Goal: Navigation & Orientation: Find specific page/section

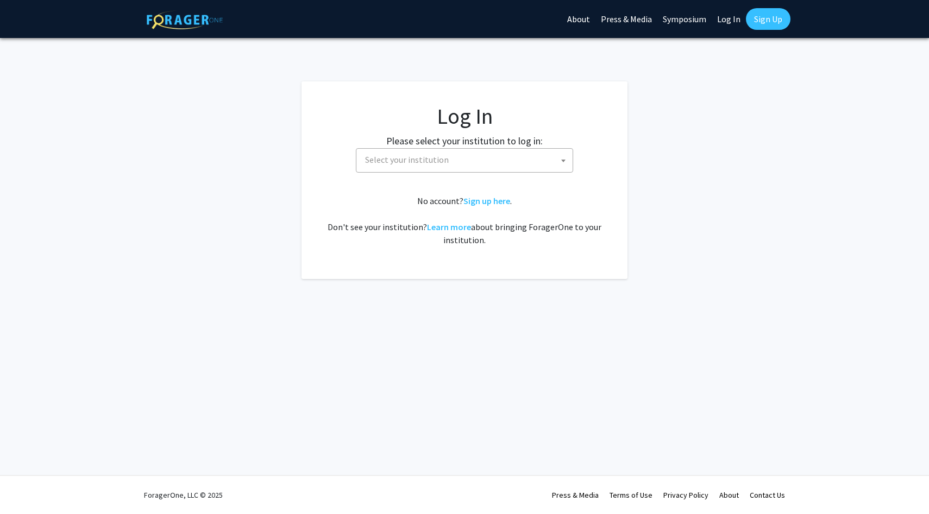
select select
click at [459, 154] on span "Select your institution" at bounding box center [467, 160] width 212 height 22
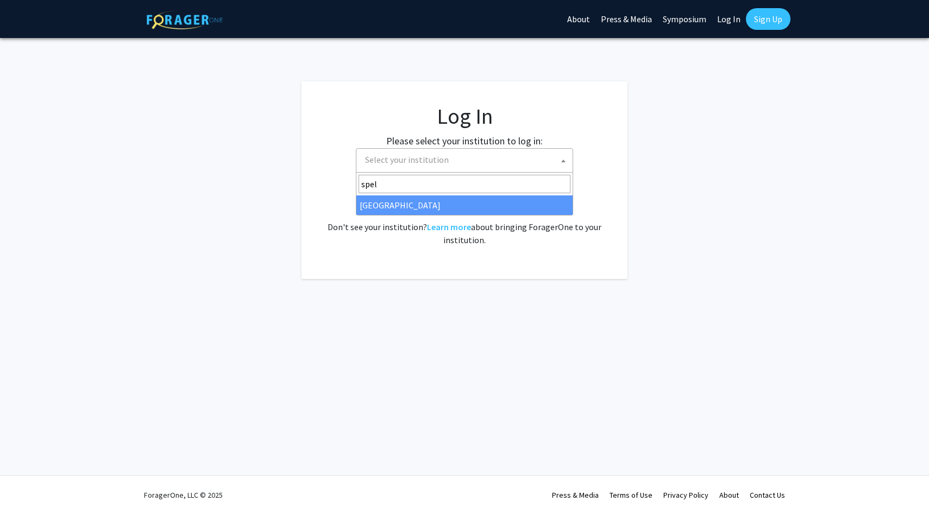
type input "spel"
select select "4"
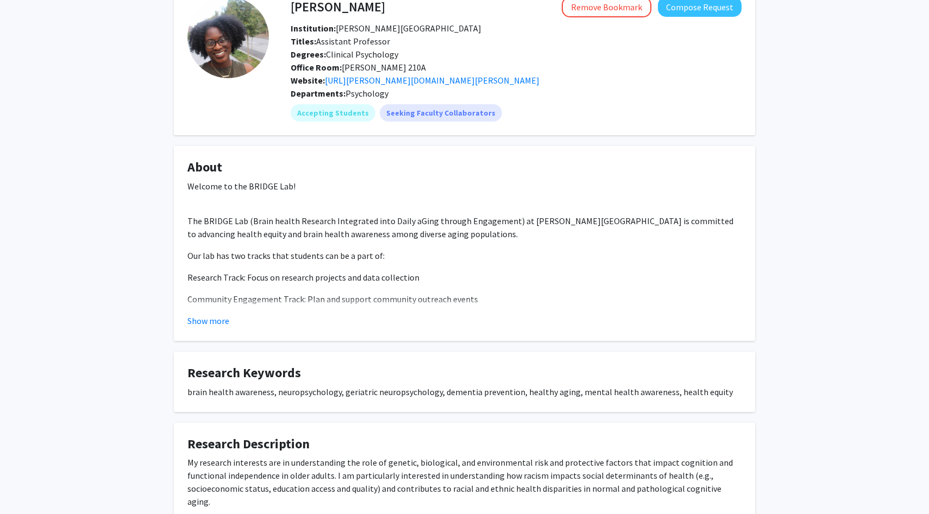
scroll to position [10, 0]
